Goal: Transaction & Acquisition: Purchase product/service

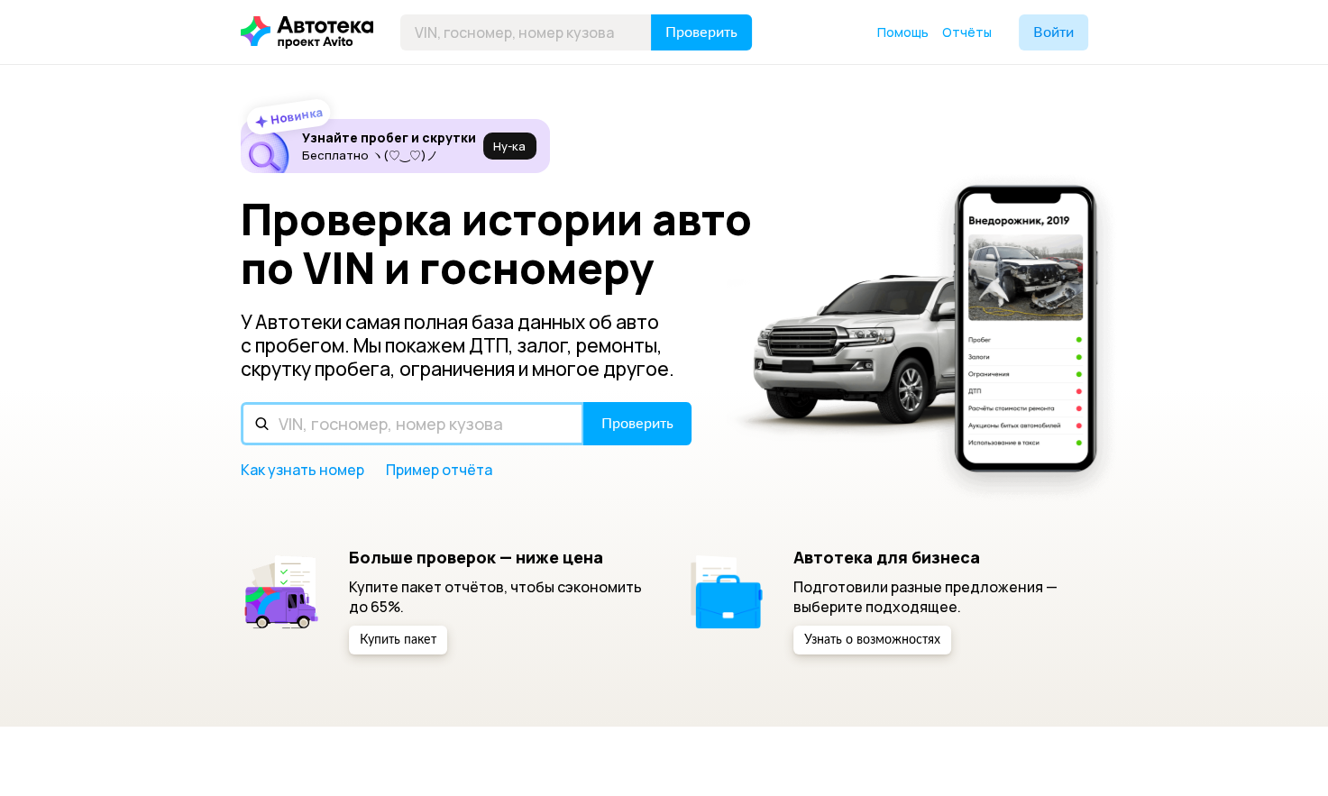
click at [395, 429] on input "text" at bounding box center [412, 423] width 343 height 43
type input "К210РА198"
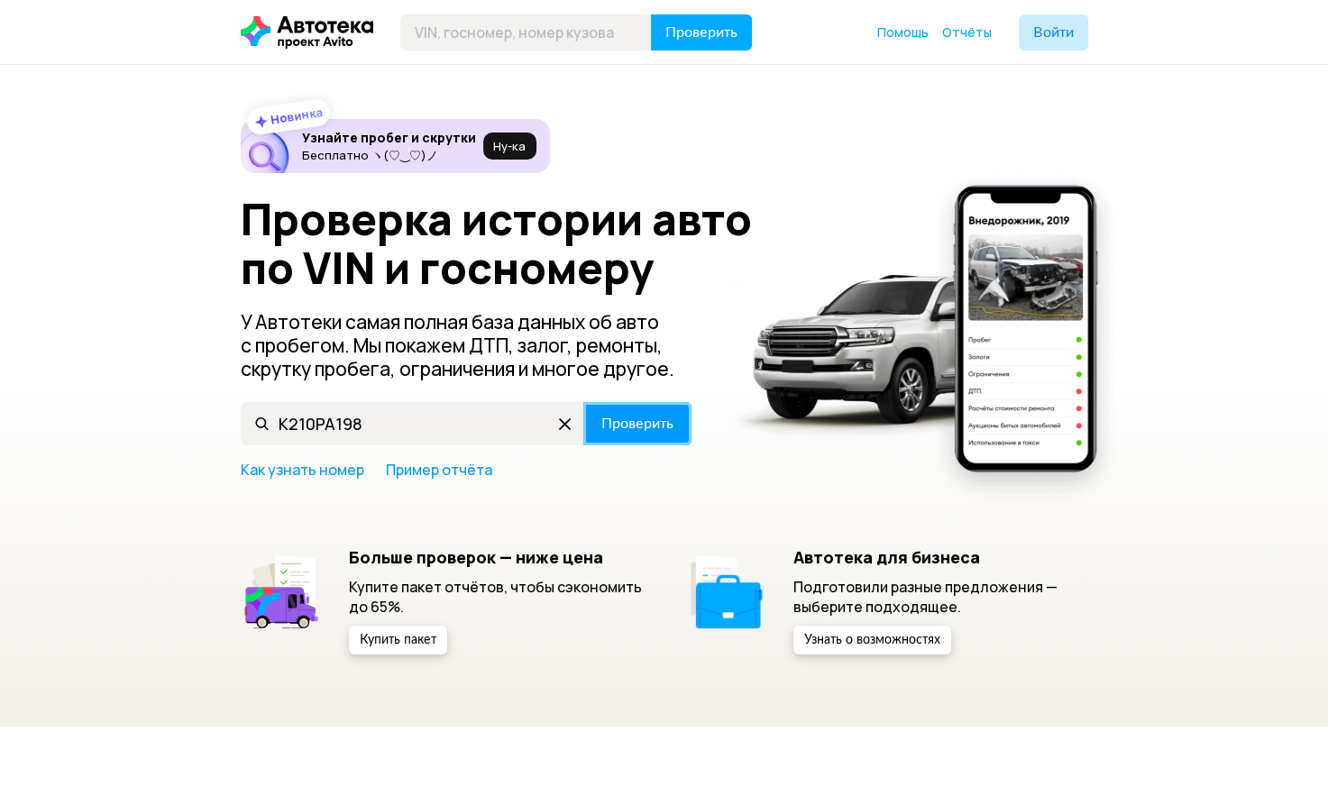
click at [655, 423] on span "Проверить" at bounding box center [637, 423] width 72 height 14
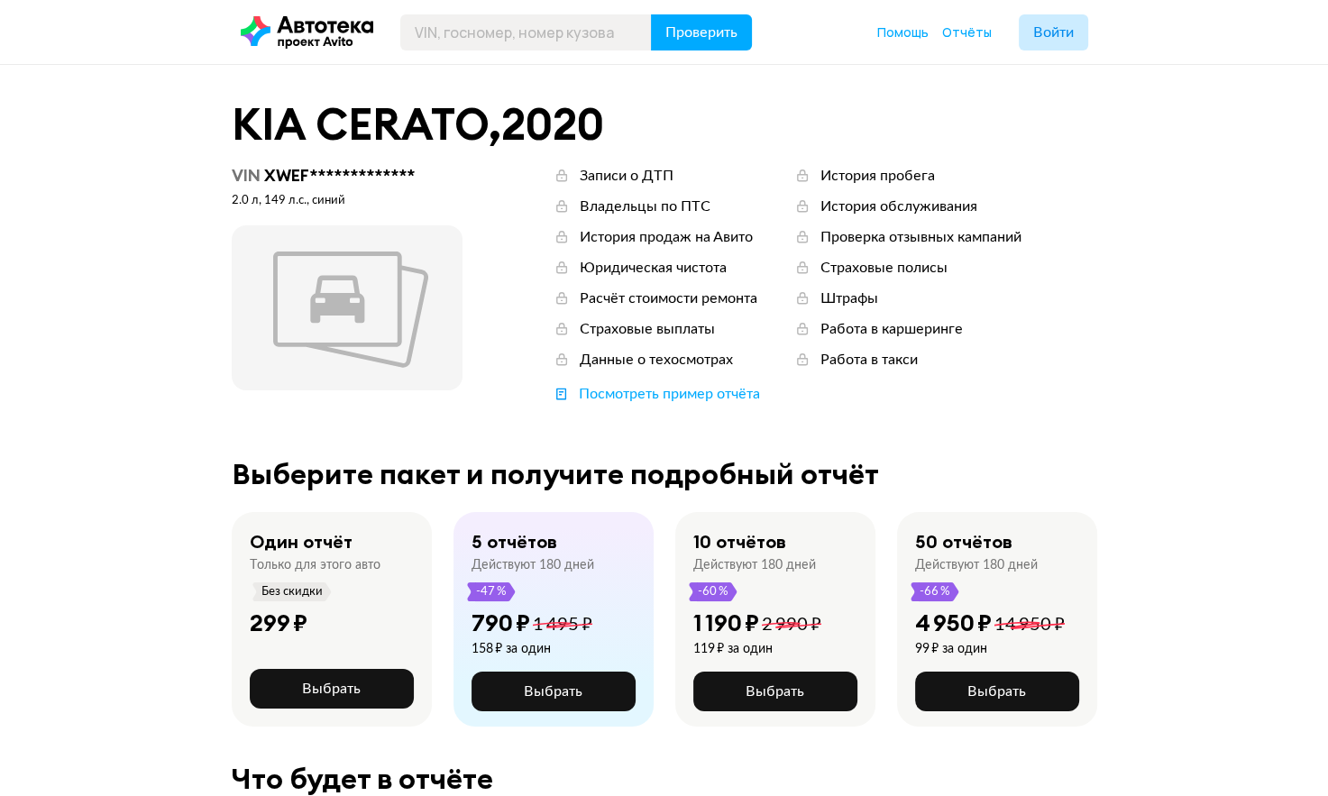
scroll to position [134, 0]
click at [295, 669] on button "Выбрать" at bounding box center [332, 689] width 164 height 40
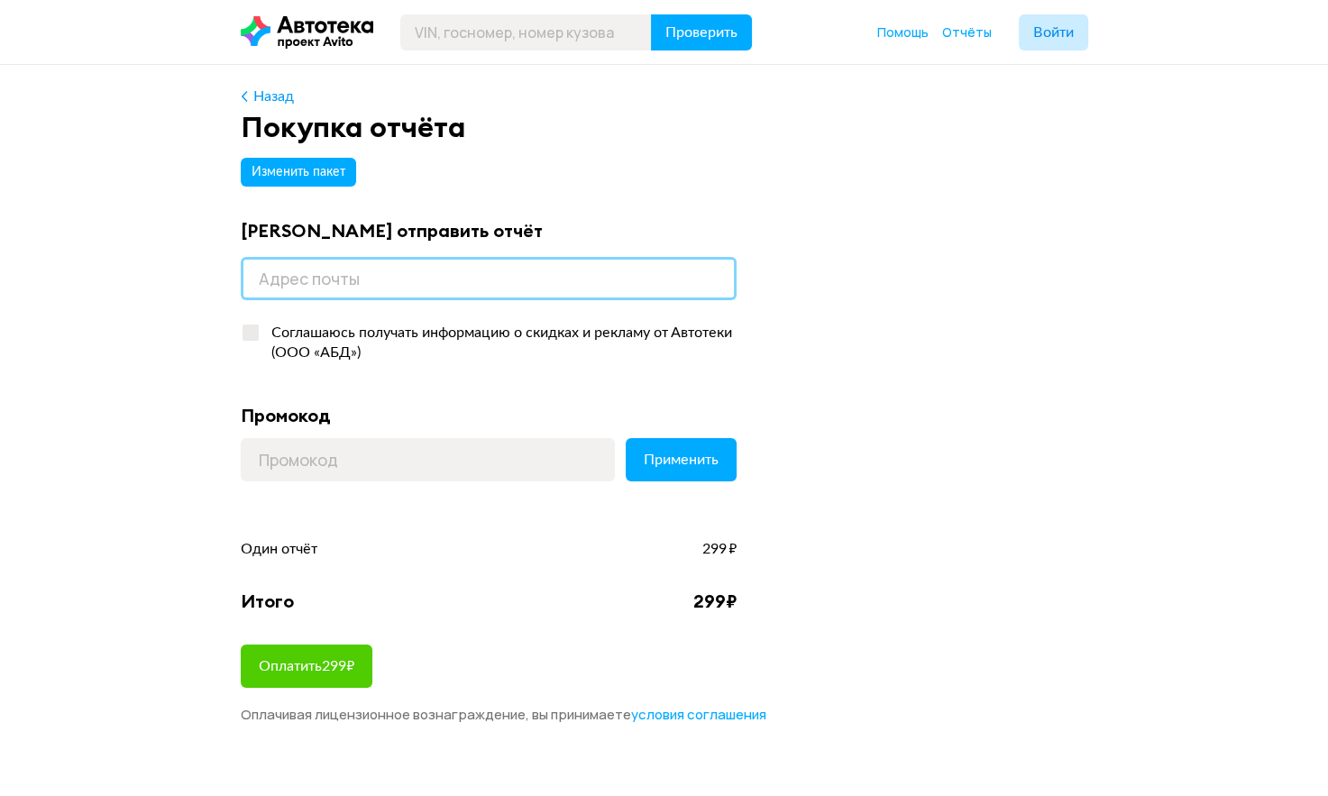
click at [384, 285] on input "email" at bounding box center [489, 278] width 496 height 43
type input "[EMAIL_ADDRESS][DOMAIN_NAME]"
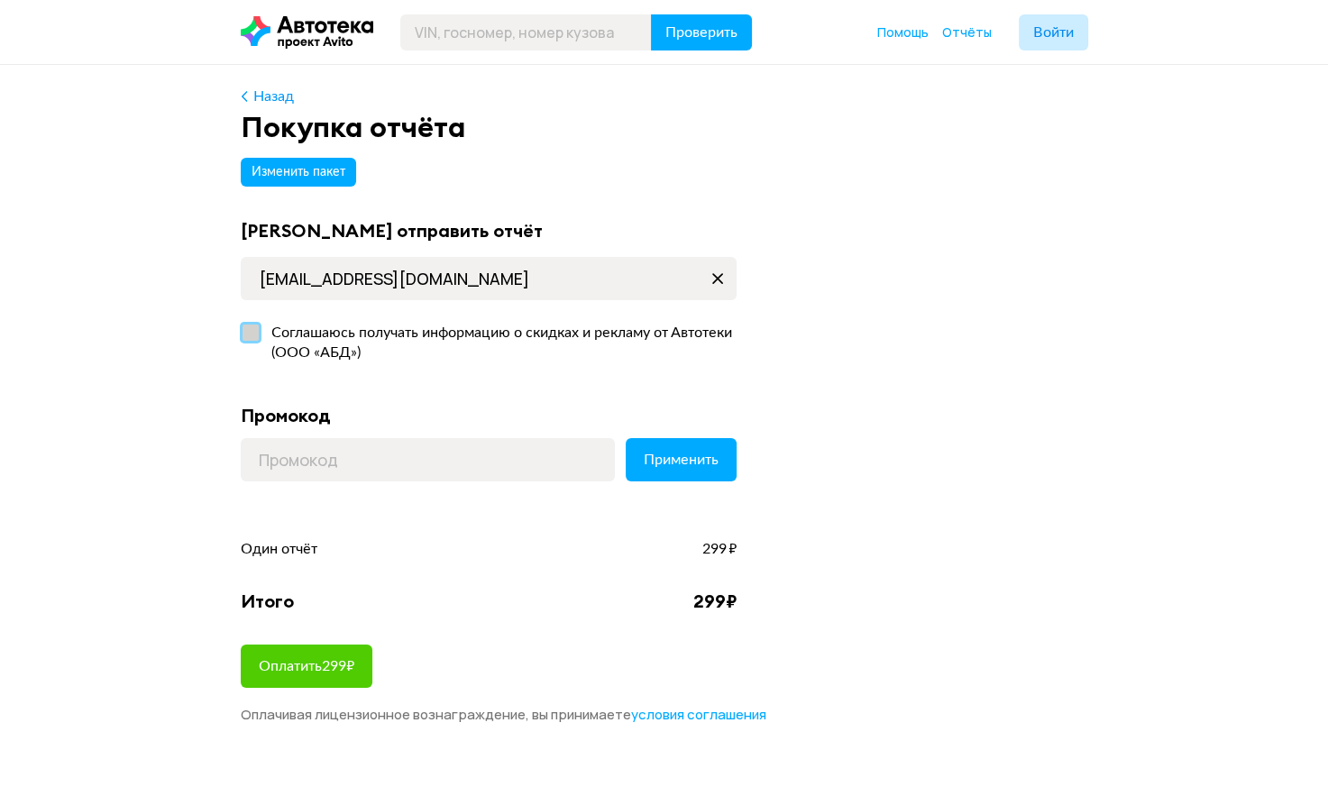
click at [247, 324] on label "Соглашаюсь получать информацию о скидках и рекламу от Автотеки (ООО «АБД»)" at bounding box center [489, 343] width 496 height 56
click at [247, 324] on input "Соглашаюсь получать информацию о скидках и рекламу от Автотеки (ООО «АБД»)" at bounding box center [247, 329] width 12 height 12
checkbox input "true"
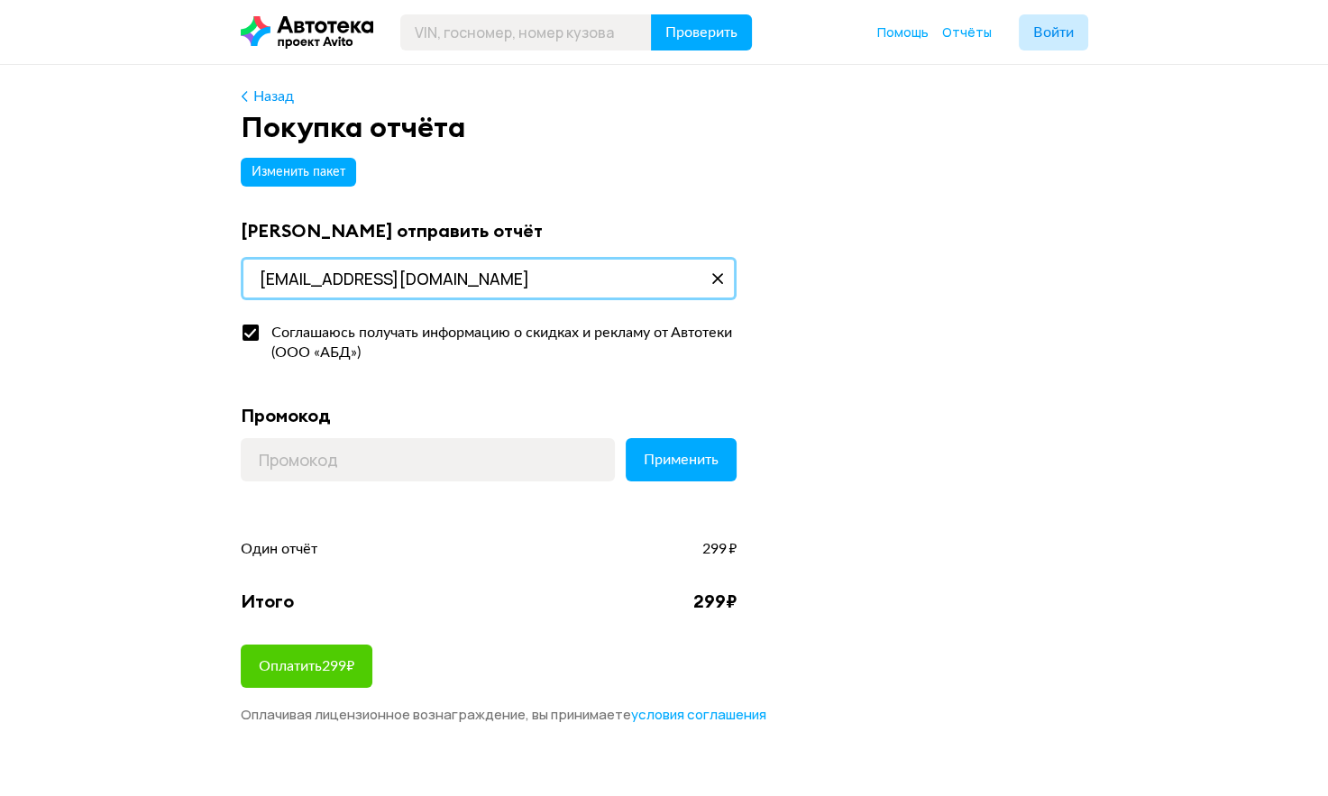
click at [513, 279] on input "[EMAIL_ADDRESS][DOMAIN_NAME]" at bounding box center [489, 278] width 496 height 43
type input "[EMAIL_ADDRESS][DOMAIN_NAME]"
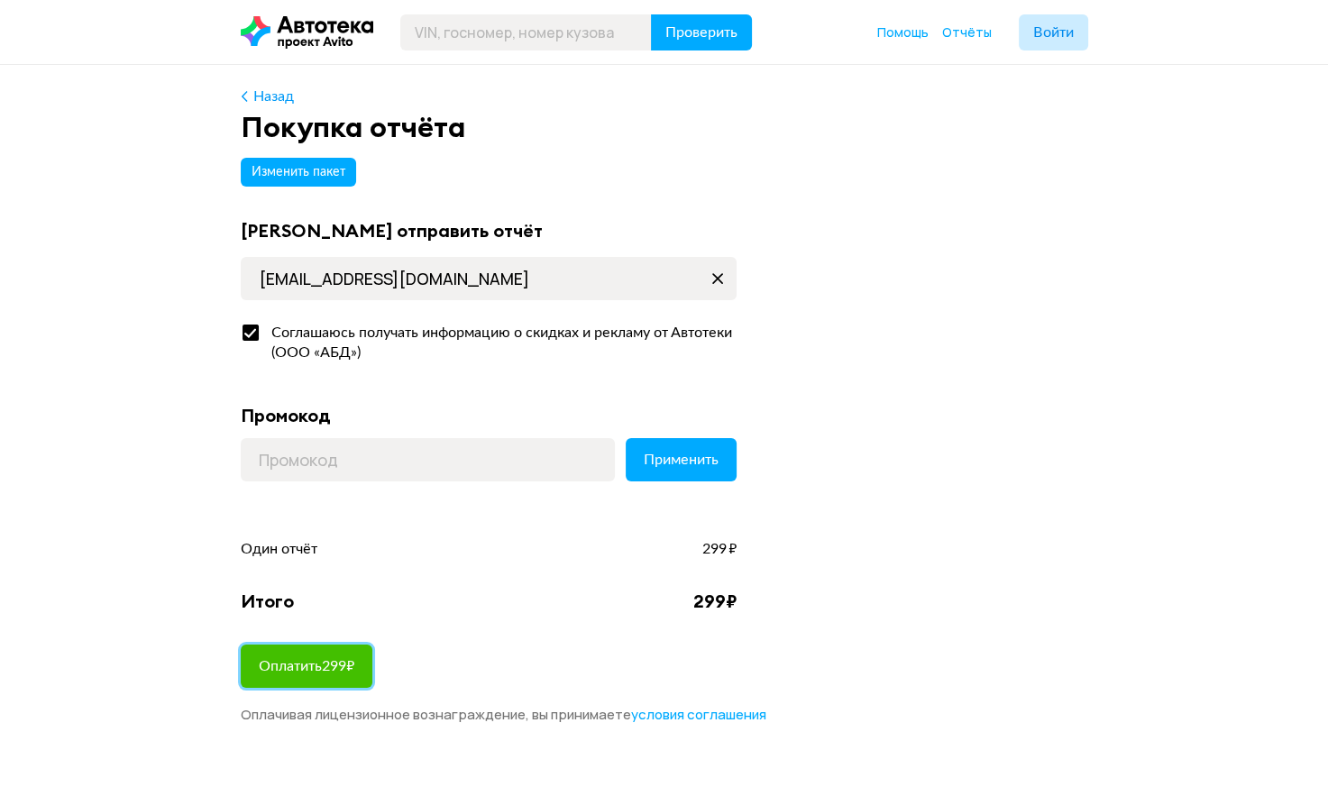
click at [335, 659] on span "Оплатить 299 ₽" at bounding box center [307, 666] width 96 height 14
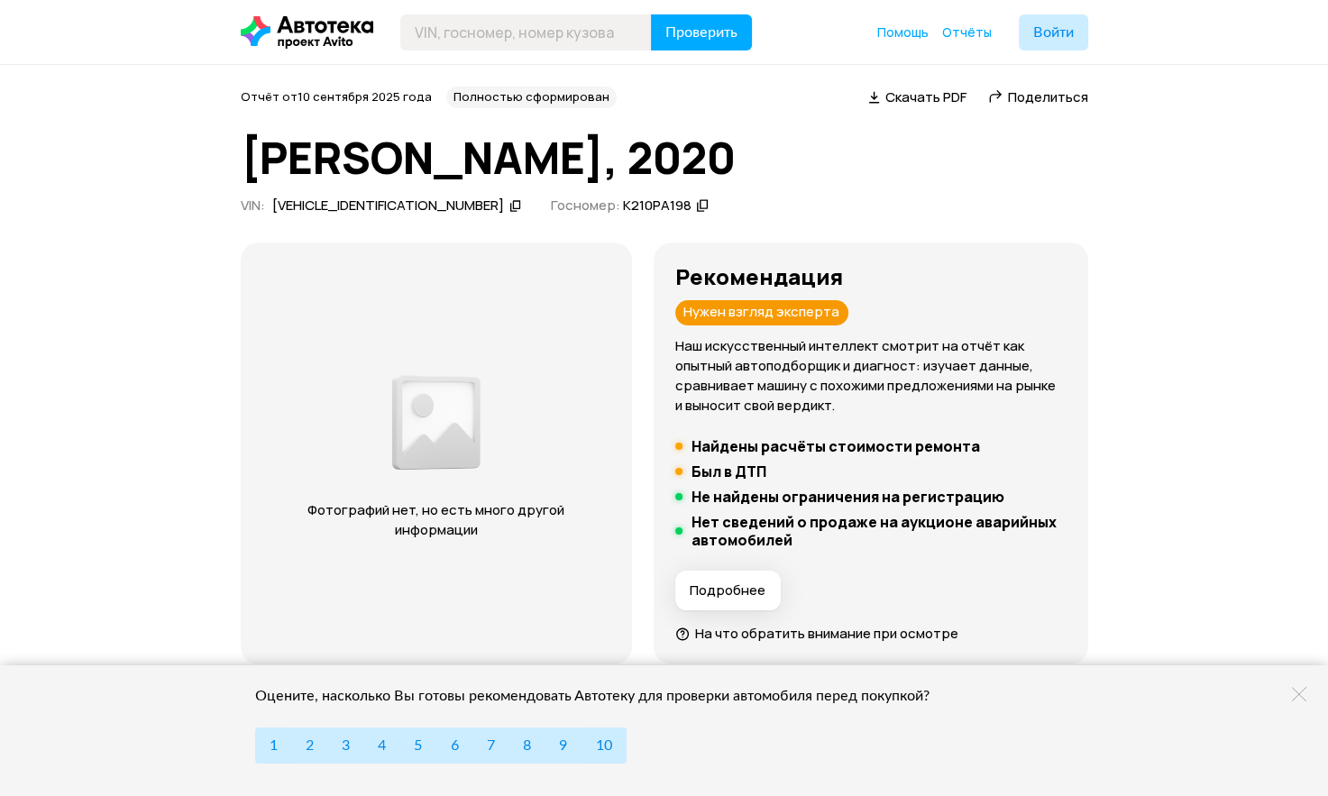
click at [912, 95] on span "Скачать PDF" at bounding box center [925, 96] width 81 height 19
